Goal: Communication & Community: Ask a question

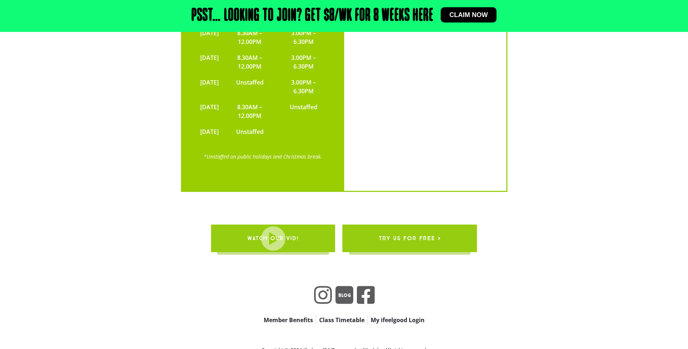
scroll to position [2359, 0]
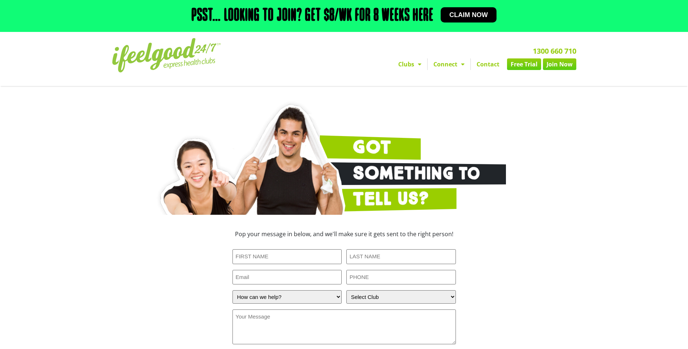
scroll to position [181, 0]
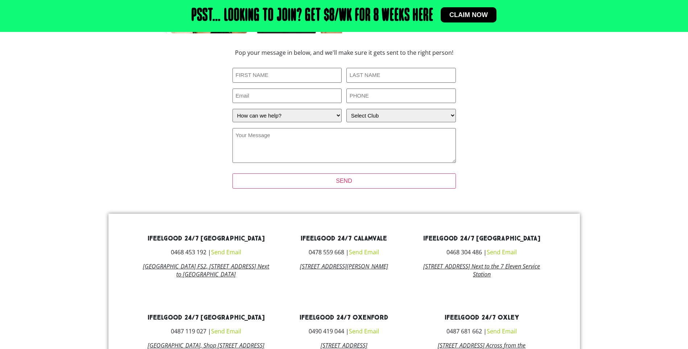
click at [367, 252] on link "Send Email" at bounding box center [364, 252] width 30 height 8
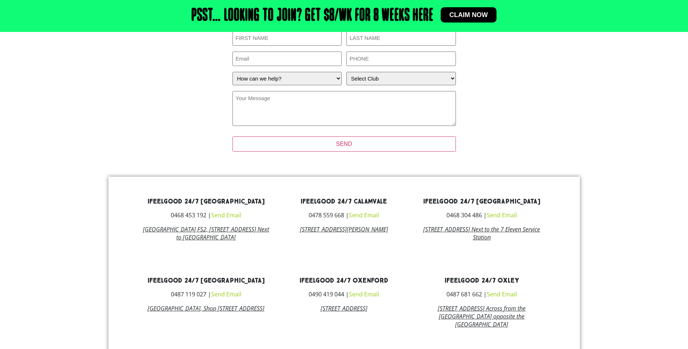
click at [367, 216] on link "Send Email" at bounding box center [364, 215] width 30 height 8
click at [370, 215] on link "Send Email" at bounding box center [364, 215] width 30 height 8
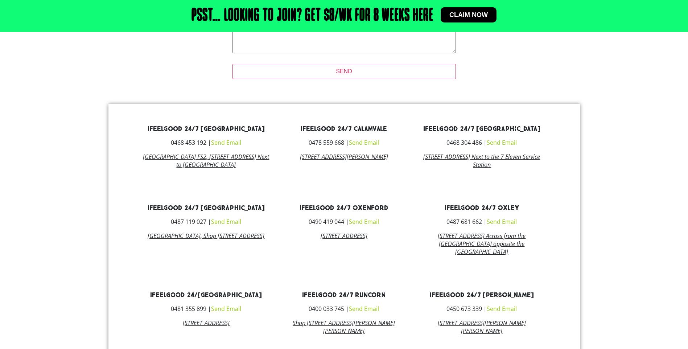
click at [374, 145] on link "Send Email" at bounding box center [364, 143] width 30 height 8
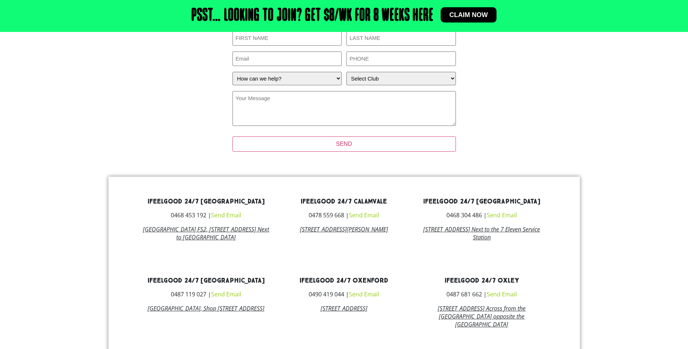
click at [344, 229] on link "[STREET_ADDRESS][PERSON_NAME]" at bounding box center [344, 229] width 88 height 8
click at [373, 214] on link "Send Email" at bounding box center [364, 215] width 30 height 8
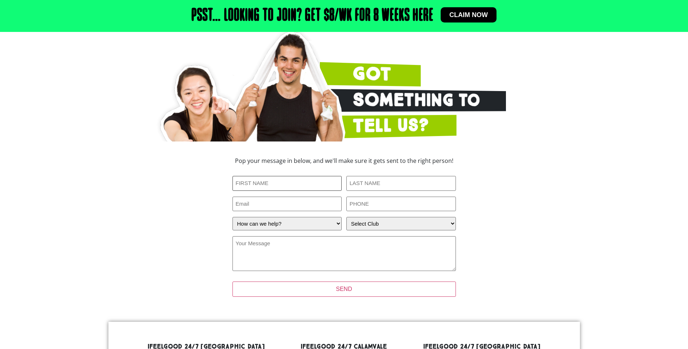
click at [254, 177] on input "First Name (Required)" at bounding box center [288, 183] width 110 height 15
type input "Emma"
type input "Lai"
type input "emma.lai@qcaa.qld.edu.au"
click at [308, 224] on select "How can we help? I have a question about joining I'm a current member who has a…" at bounding box center [288, 223] width 110 height 13
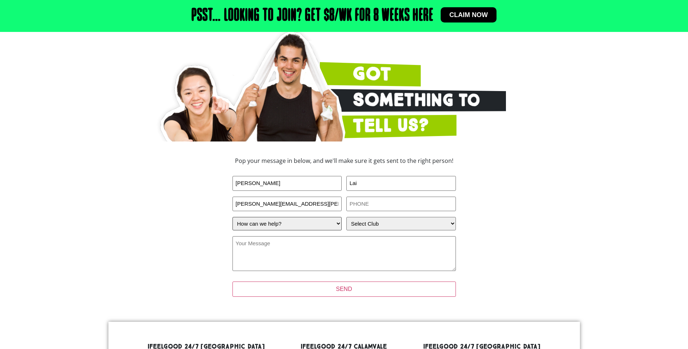
select select "I have a question about joining"
click at [233, 217] on select "How can we help? I have a question about joining I'm a current member who has a…" at bounding box center [288, 223] width 110 height 13
click at [373, 209] on input "PHONE (Required)" at bounding box center [401, 204] width 110 height 15
type input "0403063213"
drag, startPoint x: 381, startPoint y: 205, endPoint x: 283, endPoint y: 183, distance: 100.3
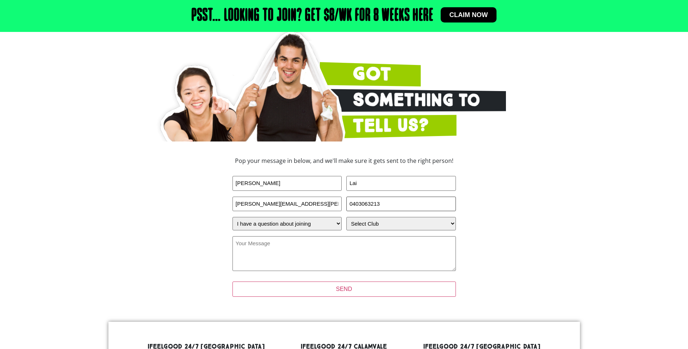
click at [291, 184] on div "First Name (Required) Emma Last Name (Required) Lai Email emma.lai@qcaa.qld.edu…" at bounding box center [344, 225] width 223 height 98
click at [299, 262] on textarea "Your Message (Required)" at bounding box center [344, 253] width 223 height 35
click at [368, 204] on input "PHONE (Required)" at bounding box center [401, 204] width 110 height 15
type input "0403063213"
click at [327, 246] on textarea "Your Message (Required)" at bounding box center [344, 253] width 223 height 35
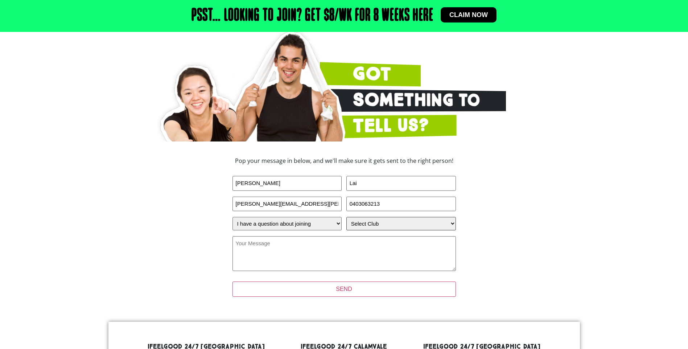
click at [393, 226] on select "Select Club Alexandra Hills Calamvale Coopers Plains Middle Park Oxenford Oxley…" at bounding box center [401, 223] width 110 height 13
select select "Calamvale"
click at [346, 217] on select "Select Club Alexandra Hills Calamvale Coopers Plains Middle Park Oxenford Oxley…" at bounding box center [401, 223] width 110 height 13
click at [307, 254] on textarea "Your Message (Required)" at bounding box center [344, 253] width 223 height 35
type textarea "h"
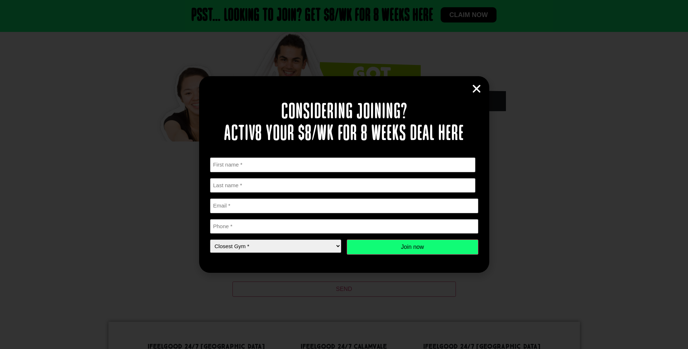
type textarea "Hi, do I need to pay a joining fee, or access fee if I am a member of fitness p…"
click at [477, 89] on icon "Close" at bounding box center [476, 88] width 11 height 11
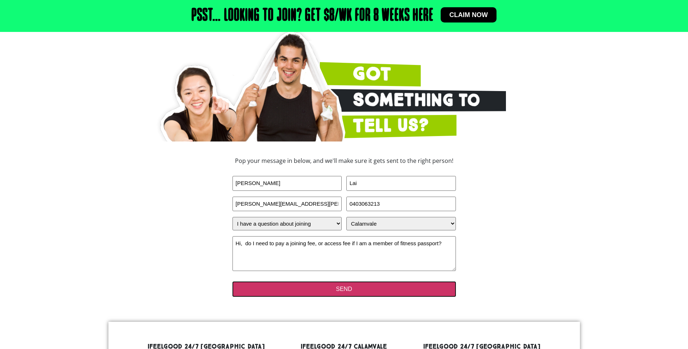
click at [357, 286] on input "SEND" at bounding box center [344, 289] width 223 height 15
